Goal: Find contact information: Find contact information

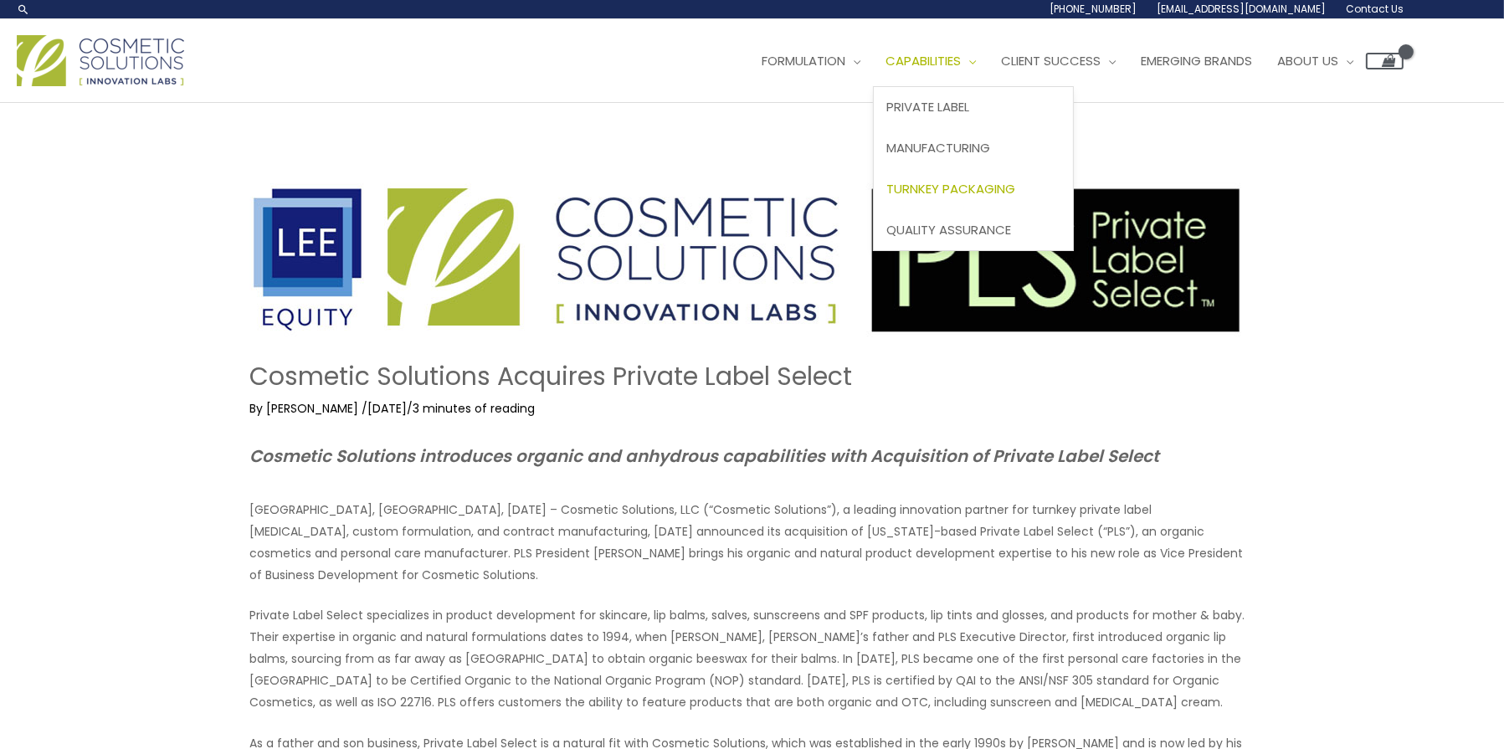
click at [887, 198] on span "Turnkey Packaging" at bounding box center [951, 189] width 129 height 18
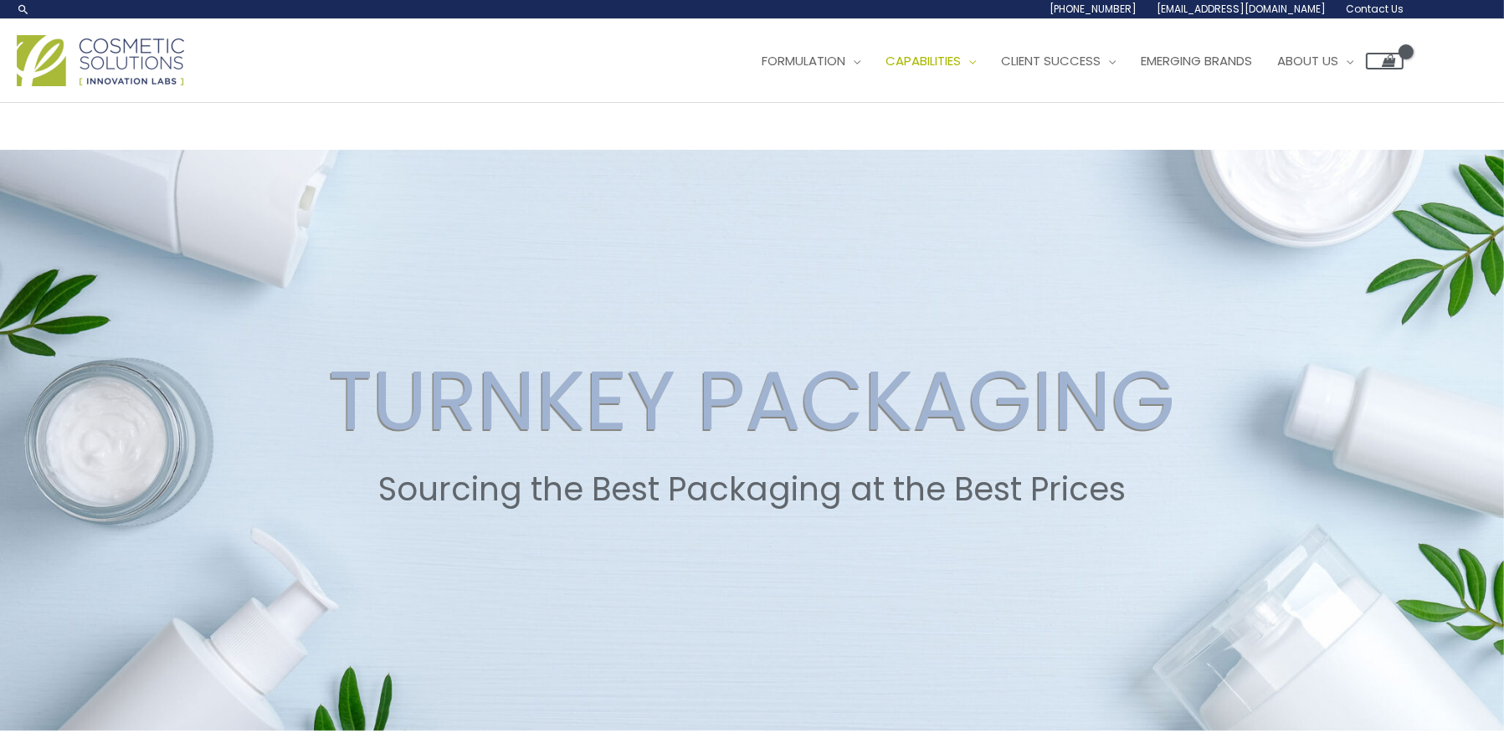
click at [0, 0] on link "[EMAIL_ADDRESS][DOMAIN_NAME]" at bounding box center [0, 0] width 0 height 0
click at [0, 0] on span "Contact Us" at bounding box center [0, 0] width 0 height 0
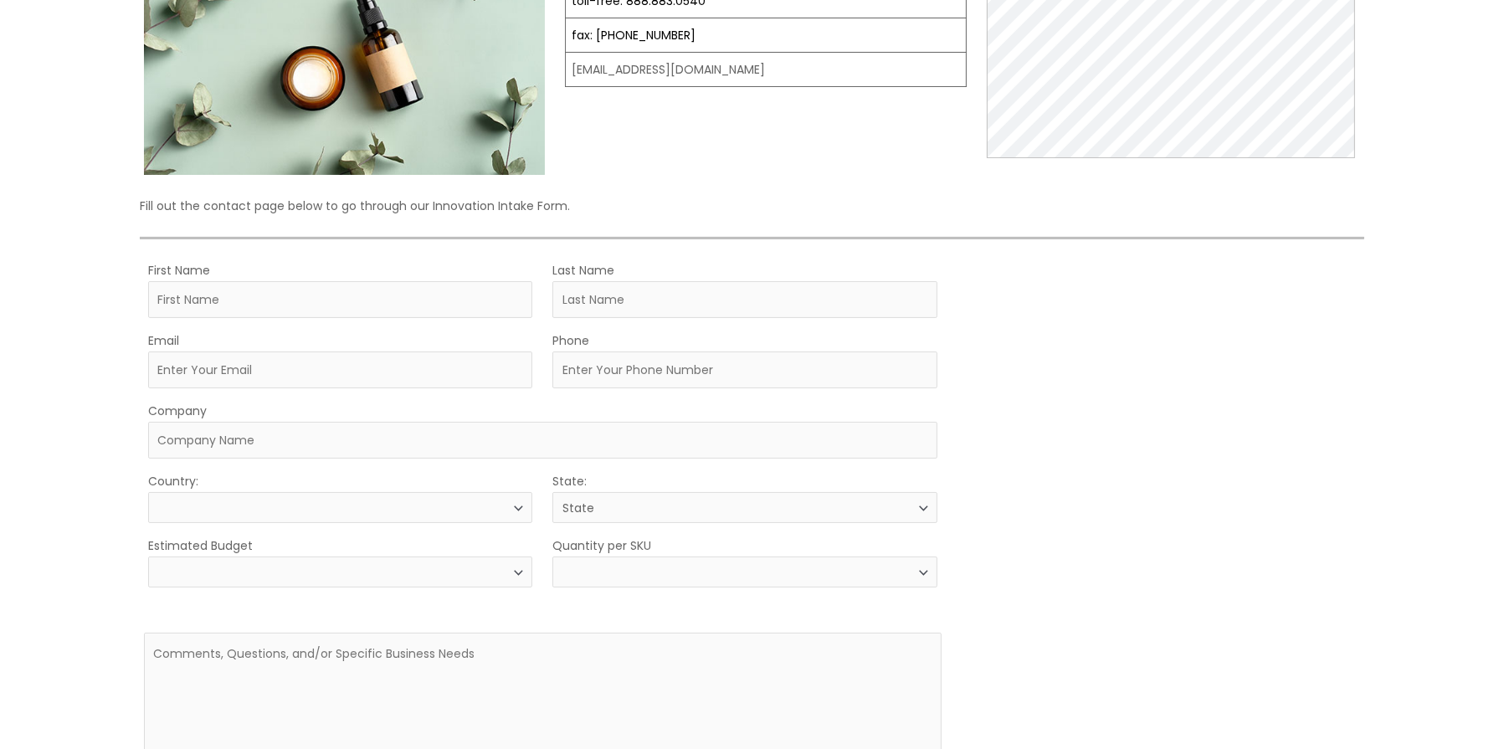
select select
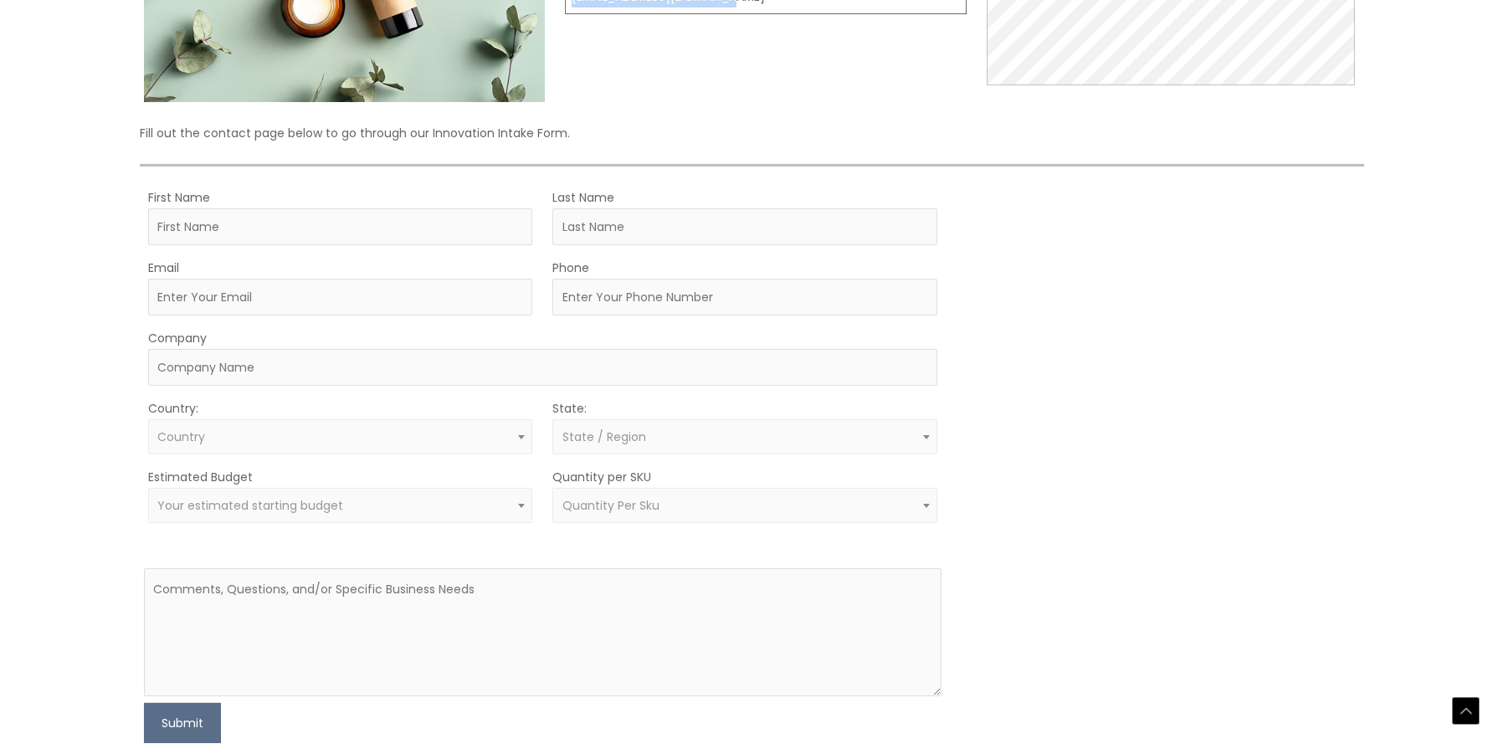
drag, startPoint x: 735, startPoint y: 383, endPoint x: 568, endPoint y: 387, distance: 167.5
copy td "[EMAIL_ADDRESS][DOMAIN_NAME]"
